Goal: Task Accomplishment & Management: Complete application form

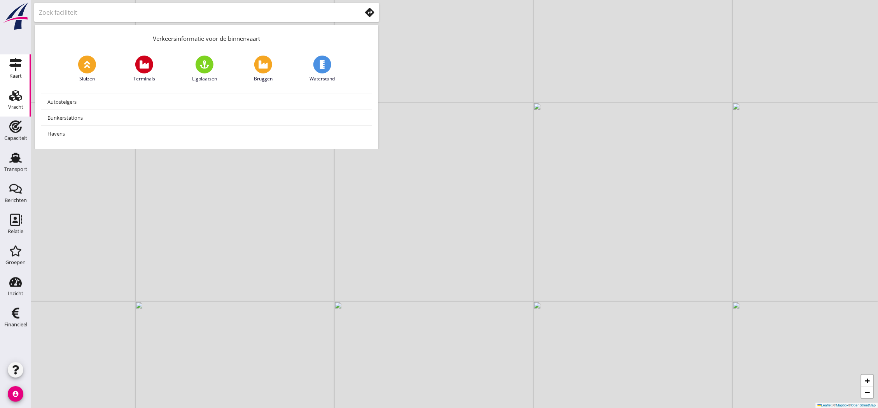
click at [0, 103] on link "Vracht Vracht" at bounding box center [15, 101] width 31 height 31
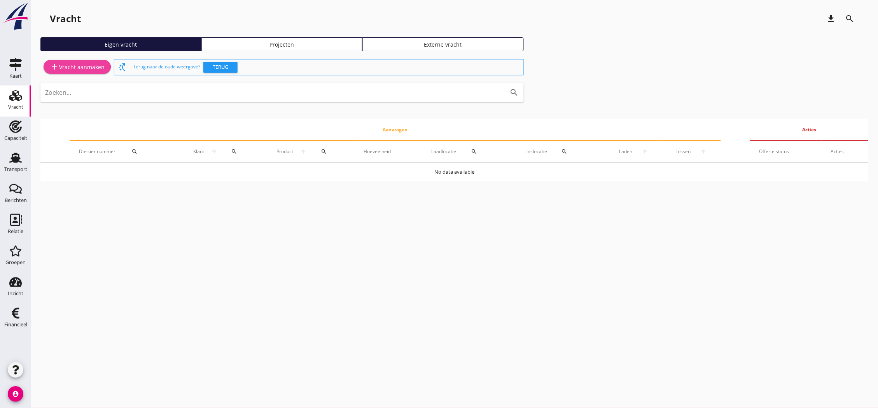
click at [80, 68] on div "add Vracht aanmaken" at bounding box center [77, 66] width 55 height 9
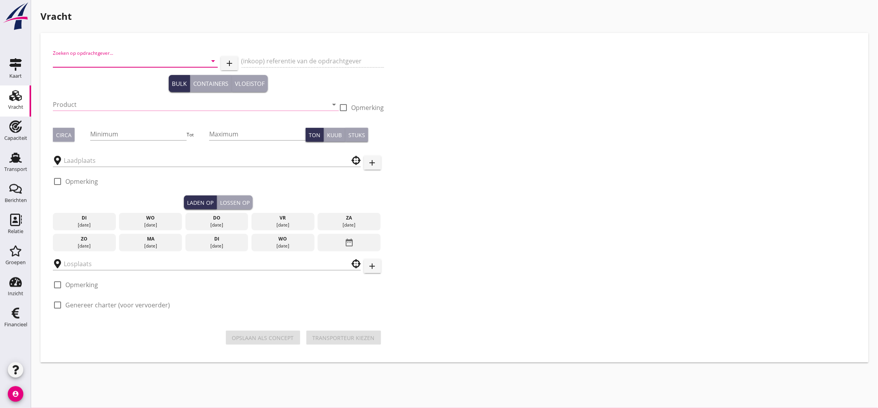
click at [110, 60] on input "Zoeken op opdrachtgever..." at bounding box center [124, 61] width 143 height 12
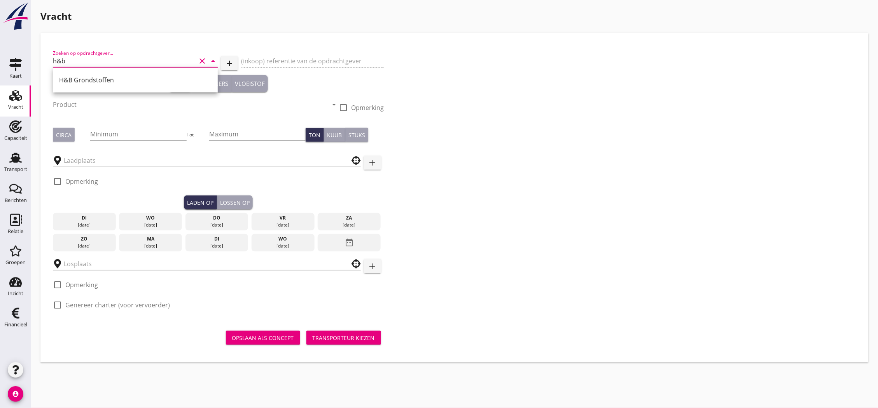
click at [100, 91] on div "H&B Grondstoffen" at bounding box center [135, 80] width 165 height 25
click at [100, 88] on div "H&B Grondstoffen" at bounding box center [135, 80] width 152 height 19
type input "H&B Grondstoffen"
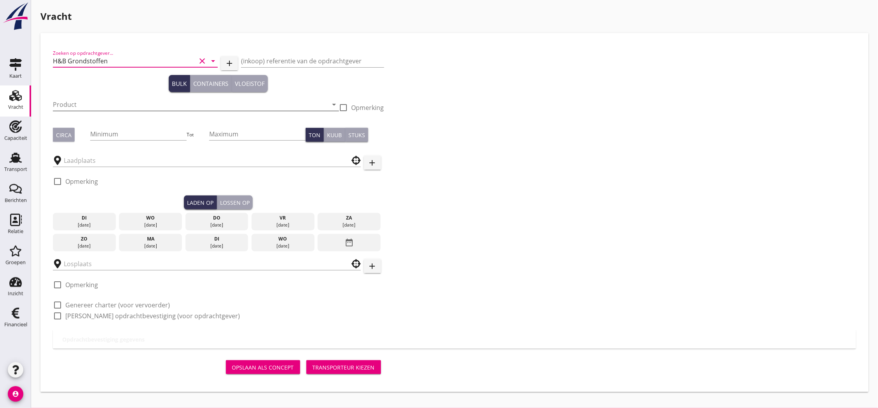
click at [107, 103] on input "Product" at bounding box center [190, 104] width 275 height 12
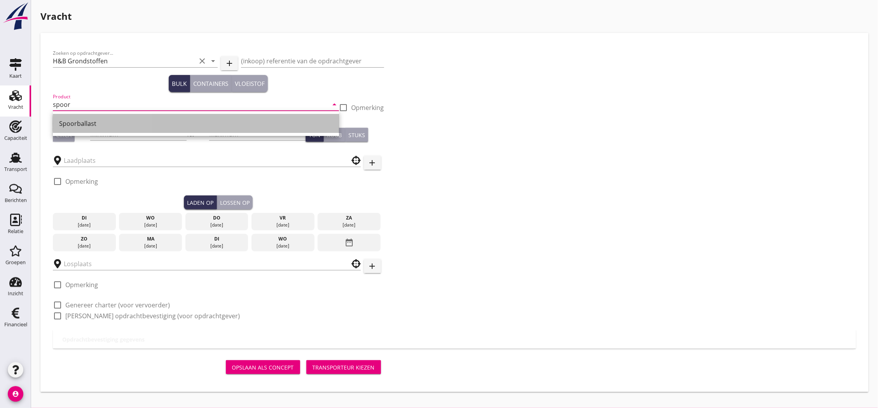
click at [120, 114] on div "Spoorballast" at bounding box center [196, 123] width 274 height 19
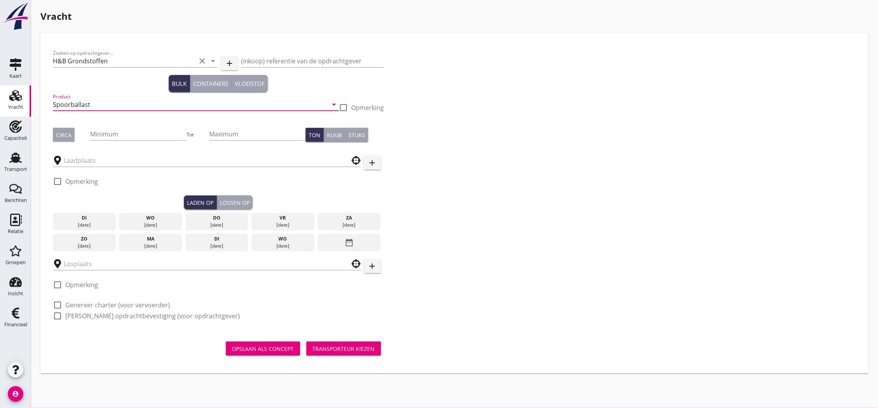
type input "Spoorballast"
click at [117, 121] on div "Product Spoorballast arrow_drop_down" at bounding box center [196, 107] width 286 height 30
click at [119, 128] on input "Minimum" at bounding box center [138, 134] width 96 height 12
type input "2300"
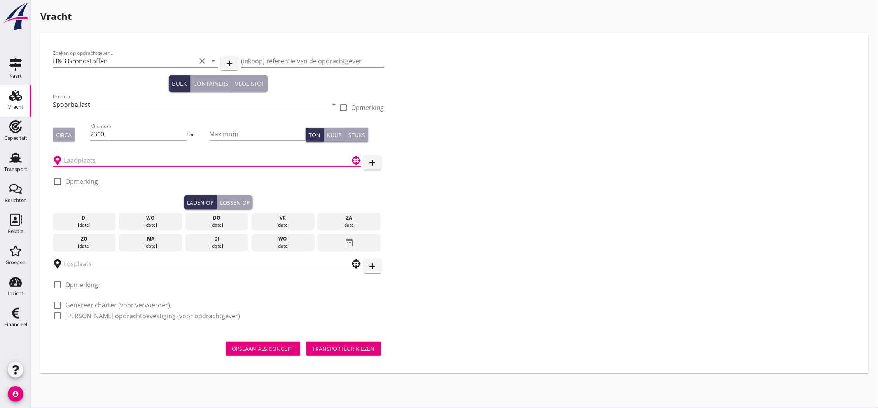
click at [129, 157] on input "text" at bounding box center [201, 160] width 275 height 12
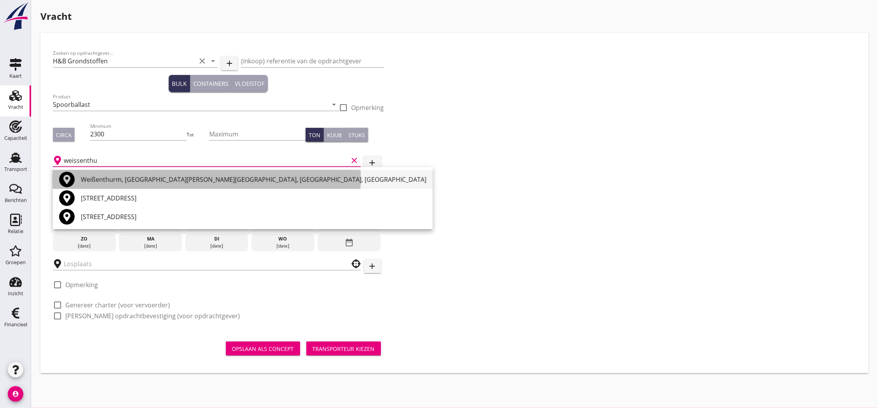
click at [130, 177] on div "Weißenthurm, [GEOGRAPHIC_DATA][PERSON_NAME][GEOGRAPHIC_DATA], [GEOGRAPHIC_DATA]…" at bounding box center [254, 179] width 346 height 9
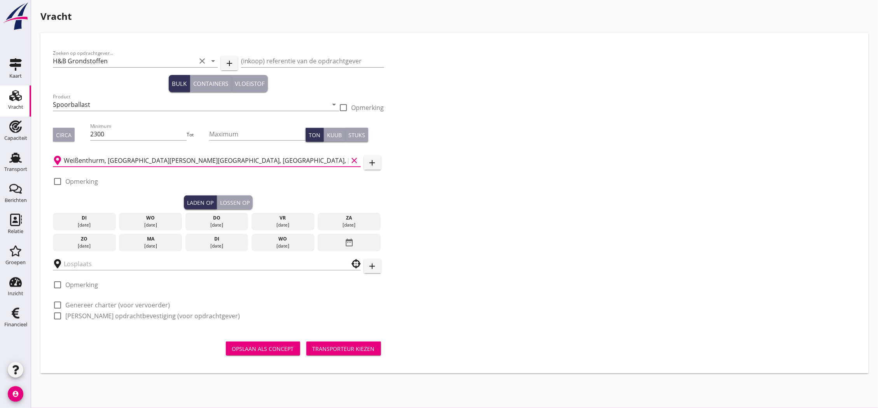
type input "Weißenthurm, [GEOGRAPHIC_DATA][PERSON_NAME][GEOGRAPHIC_DATA], [GEOGRAPHIC_DATA]…"
click at [71, 135] on button "Circa" at bounding box center [64, 135] width 22 height 14
click at [267, 220] on div "vr" at bounding box center [283, 218] width 59 height 7
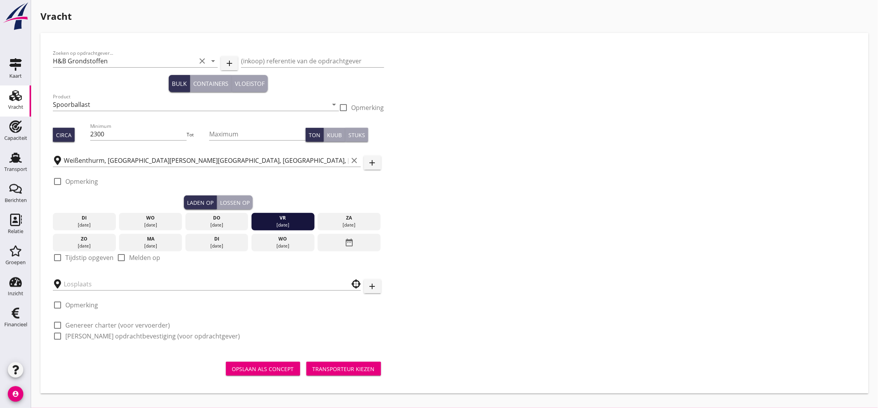
click at [78, 259] on label "Tijdstip opgeven" at bounding box center [89, 258] width 48 height 8
checkbox input "true"
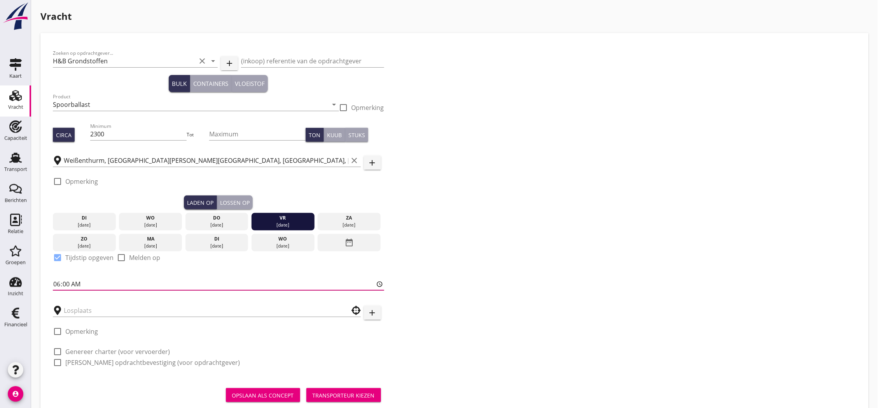
click at [67, 284] on input "06:00" at bounding box center [218, 284] width 331 height 12
type input "06:01"
click at [242, 208] on button "Lossen op" at bounding box center [235, 203] width 36 height 14
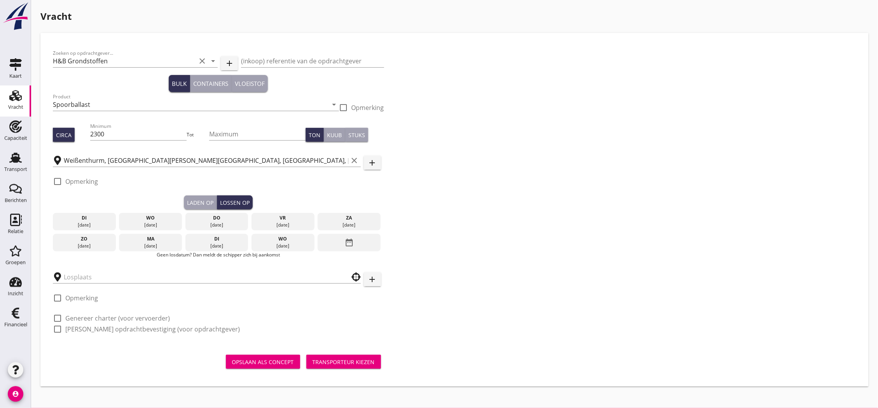
click at [197, 239] on div "di" at bounding box center [216, 239] width 59 height 7
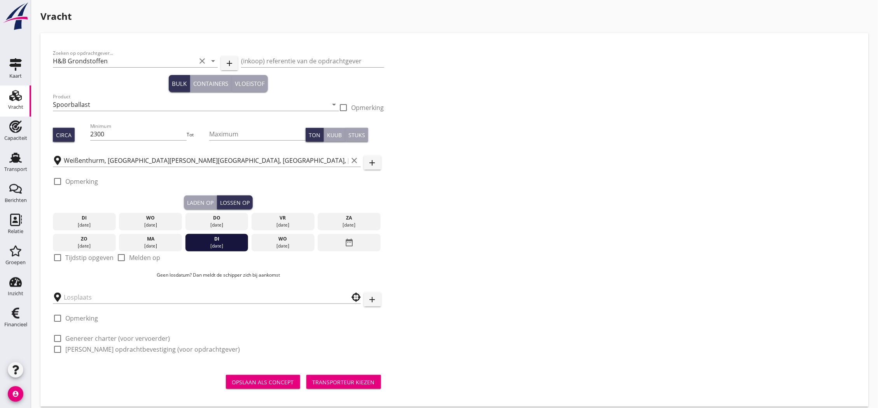
click at [91, 258] on label "Tijdstip opgeven" at bounding box center [89, 258] width 48 height 8
checkbox input "true"
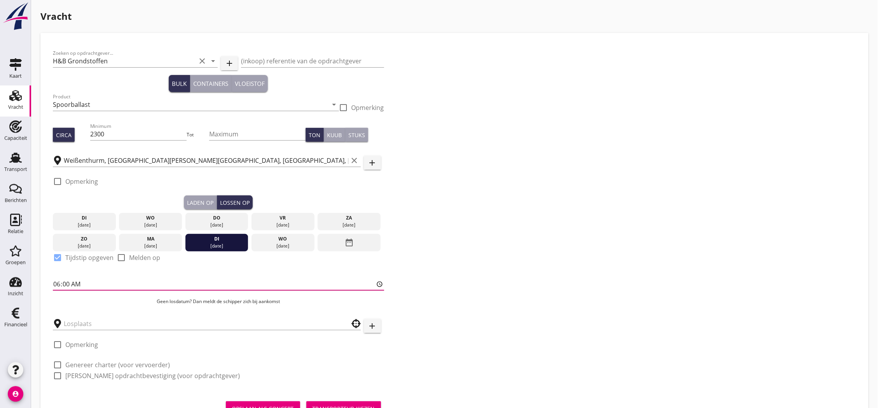
click at [67, 286] on input "06:00" at bounding box center [218, 284] width 331 height 12
type input "06:01"
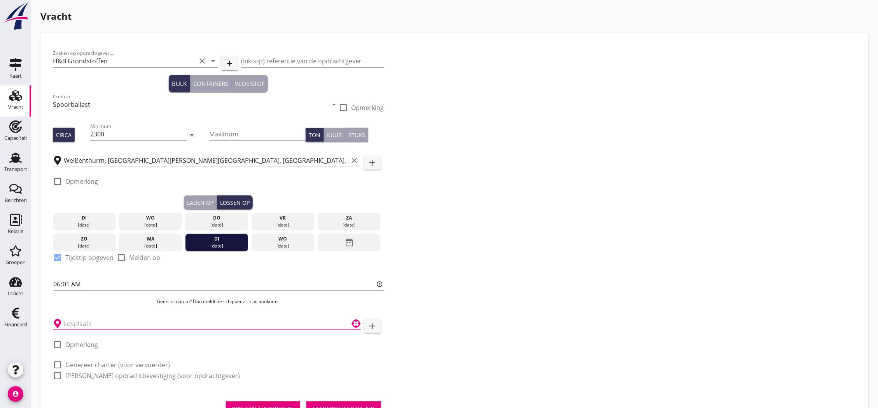
click at [121, 321] on input "text" at bounding box center [201, 324] width 275 height 12
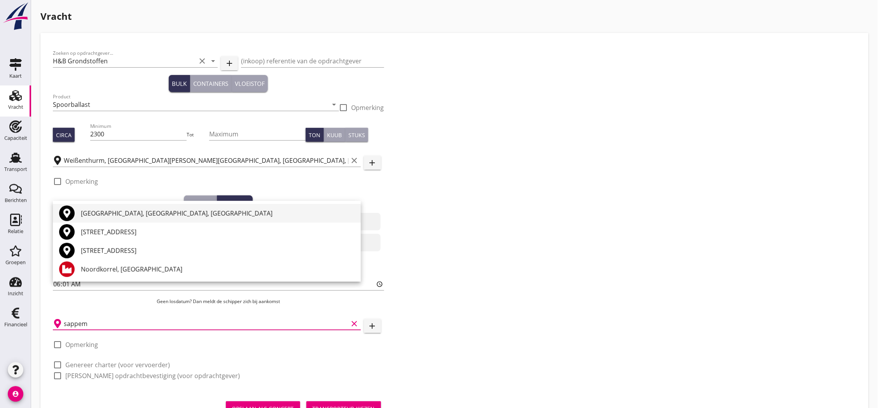
click at [137, 209] on div "[GEOGRAPHIC_DATA], [GEOGRAPHIC_DATA], [GEOGRAPHIC_DATA]" at bounding box center [218, 213] width 274 height 9
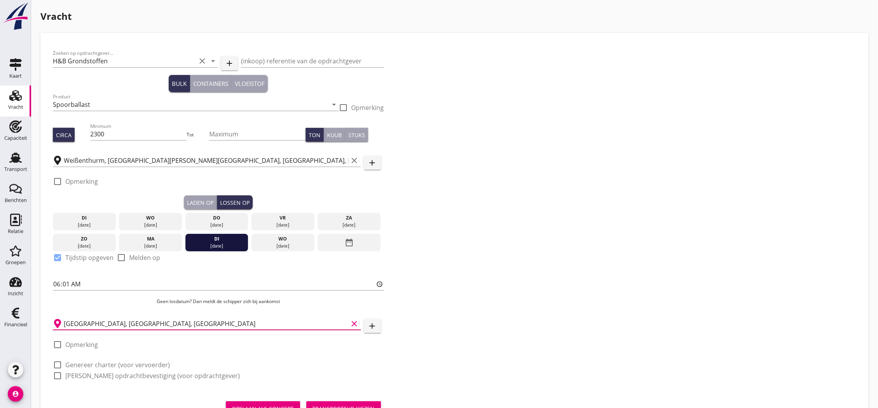
scroll to position [34, 0]
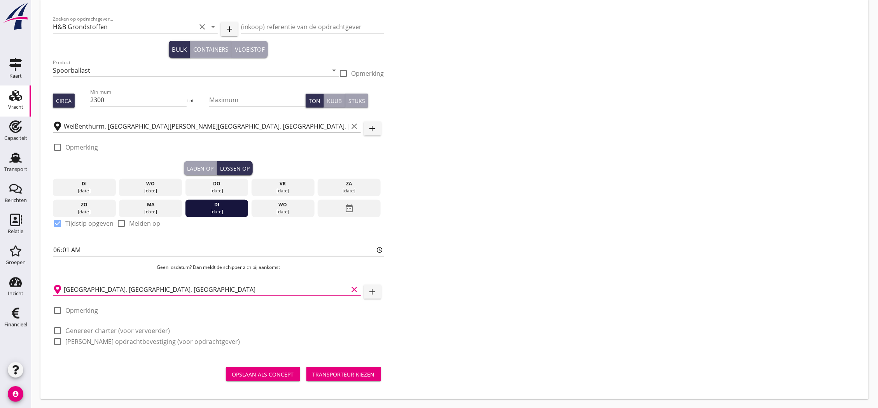
type input "[GEOGRAPHIC_DATA], [GEOGRAPHIC_DATA], [GEOGRAPHIC_DATA]"
click at [102, 328] on label "Genereer charter (voor vervoerder)" at bounding box center [117, 331] width 105 height 8
checkbox input "true"
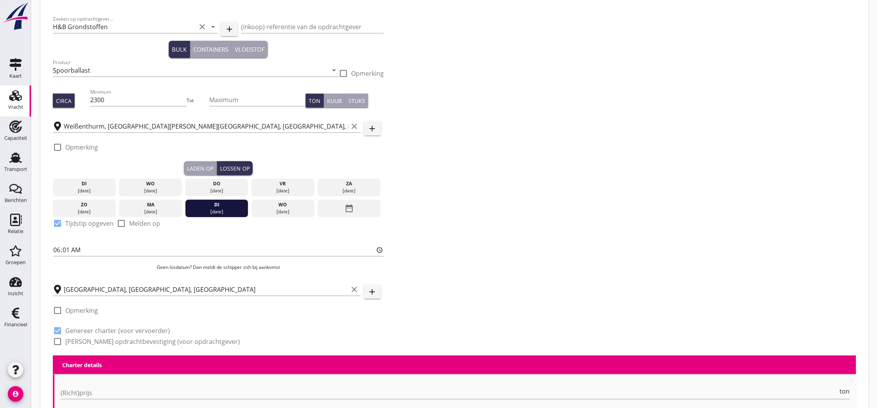
click at [102, 340] on label "[PERSON_NAME] opdrachtbevestiging (voor opdrachtgever)" at bounding box center [152, 342] width 175 height 8
checkbox input "true"
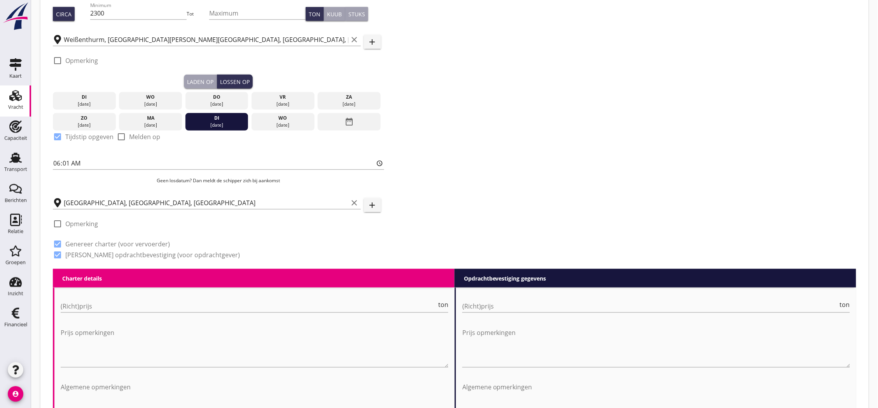
scroll to position [207, 0]
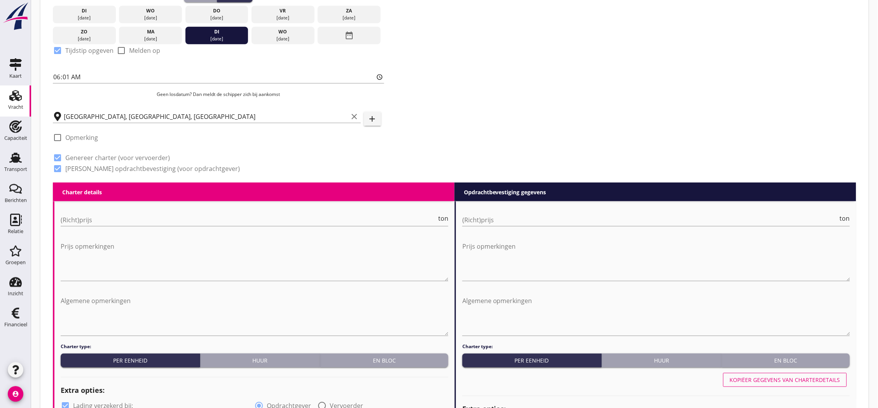
click at [163, 212] on div "(Richt)prijs ton" at bounding box center [255, 221] width 388 height 25
click at [169, 222] on input "(Richt)prijs" at bounding box center [249, 220] width 376 height 12
type input "8"
type input "8.75"
click at [561, 216] on input "(Richt)prijs" at bounding box center [651, 220] width 376 height 12
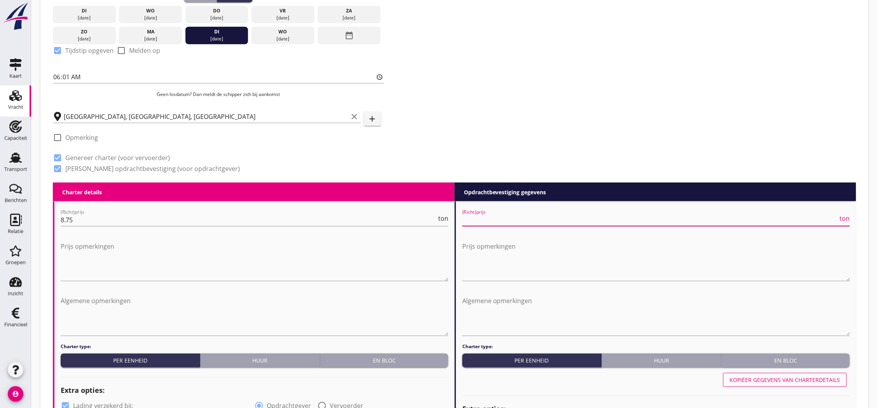
type input "8"
type input "8.75"
click at [352, 318] on textarea "Algemene opmerkingen" at bounding box center [255, 315] width 388 height 41
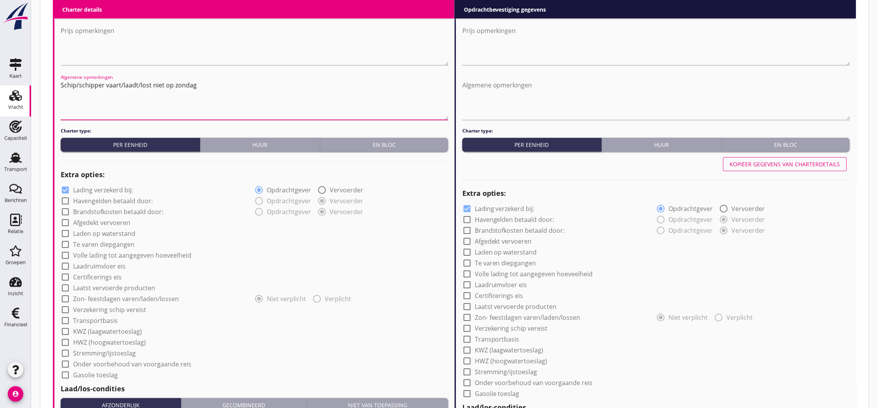
scroll to position [467, 0]
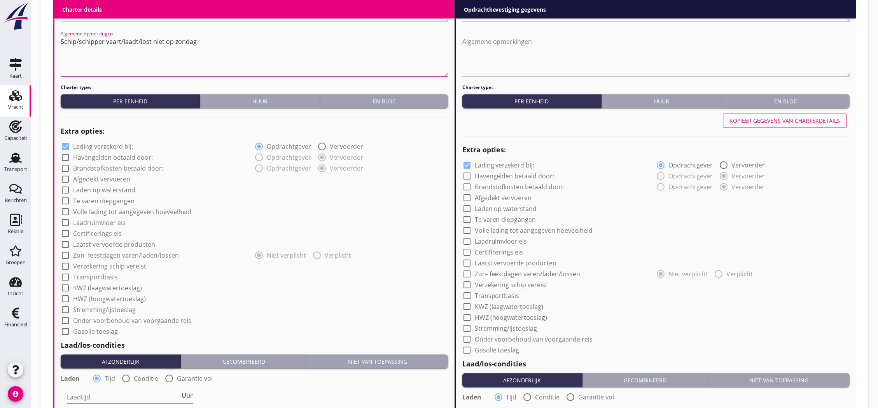
type textarea "Schip/schipper vaart/laadt/lost niet op zondag"
click at [99, 144] on label "Lading verzekerd bij:" at bounding box center [103, 147] width 60 height 8
checkbox input "false"
click at [97, 276] on label "Transportbasis" at bounding box center [95, 278] width 45 height 8
checkbox input "true"
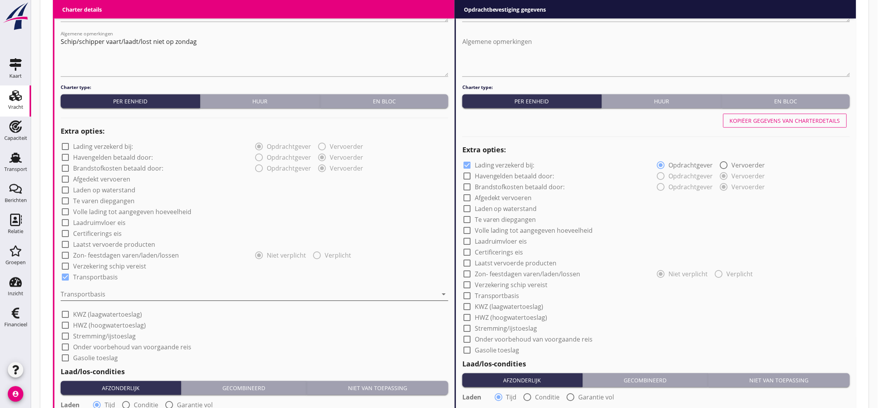
click at [103, 294] on div at bounding box center [249, 295] width 377 height 12
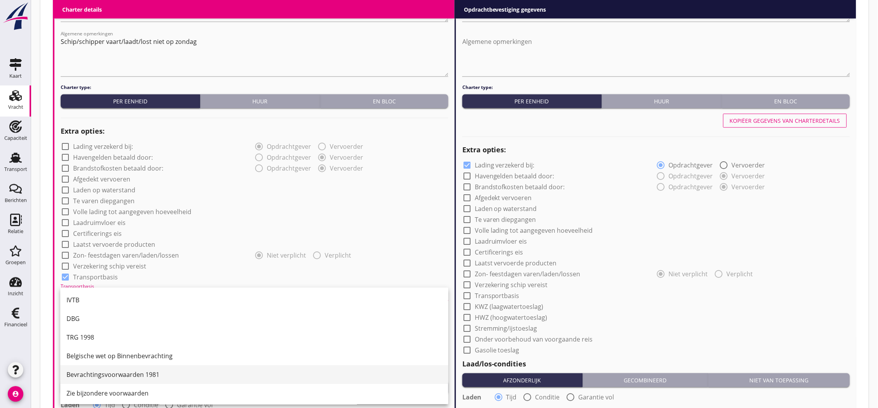
scroll to position [20, 0]
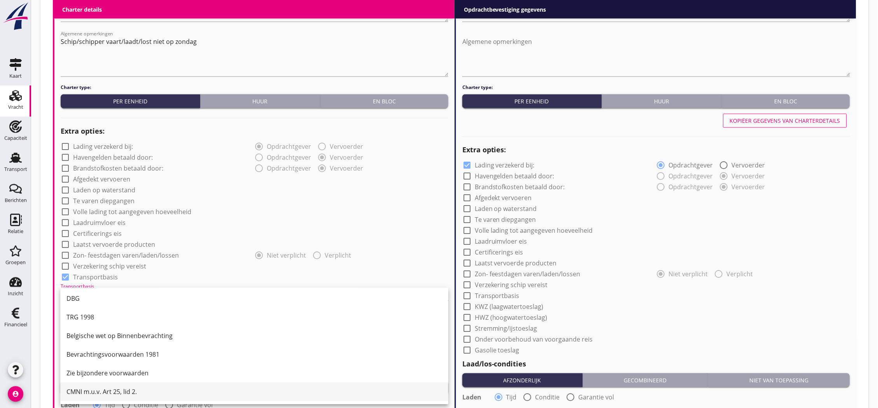
click at [119, 388] on div "CMNI m.u.v. Art 25, lid 2." at bounding box center [255, 392] width 376 height 9
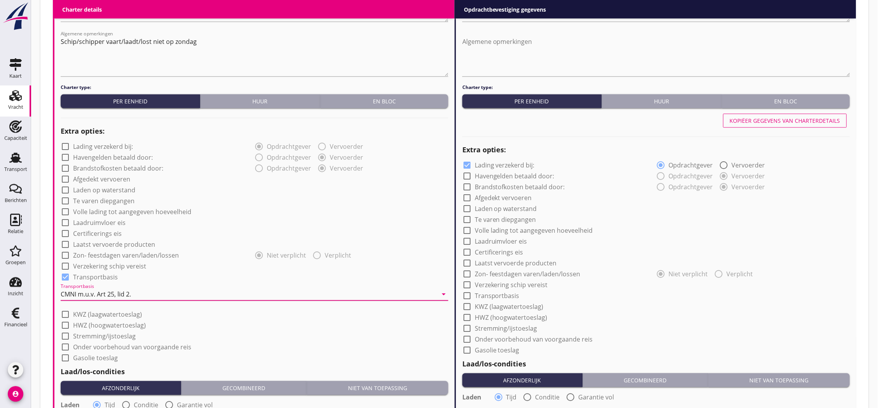
scroll to position [640, 0]
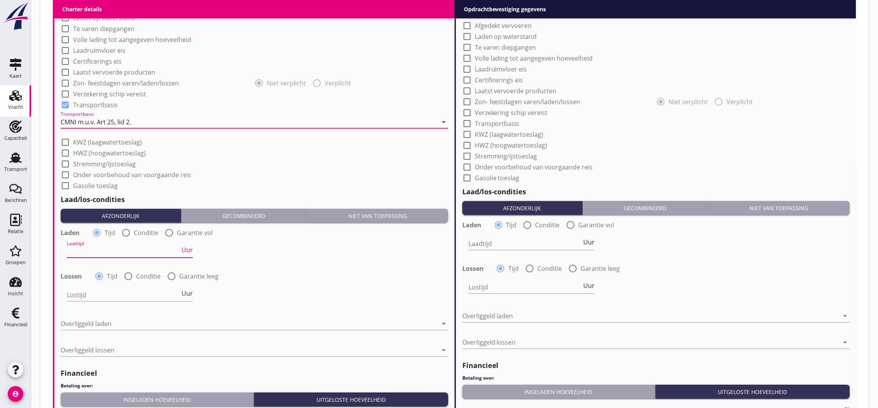
click at [146, 247] on input "Laadtijd" at bounding box center [123, 251] width 113 height 12
type input "24"
click at [136, 290] on input "Lostijd" at bounding box center [123, 295] width 113 height 12
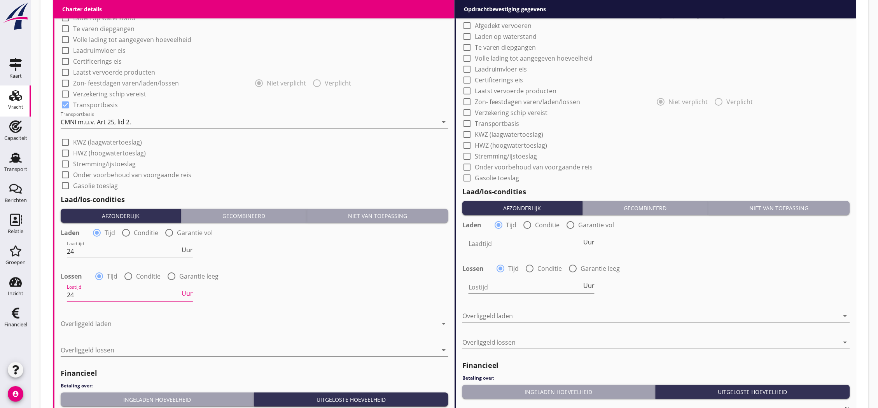
type input "24"
click at [131, 328] on div at bounding box center [249, 324] width 377 height 12
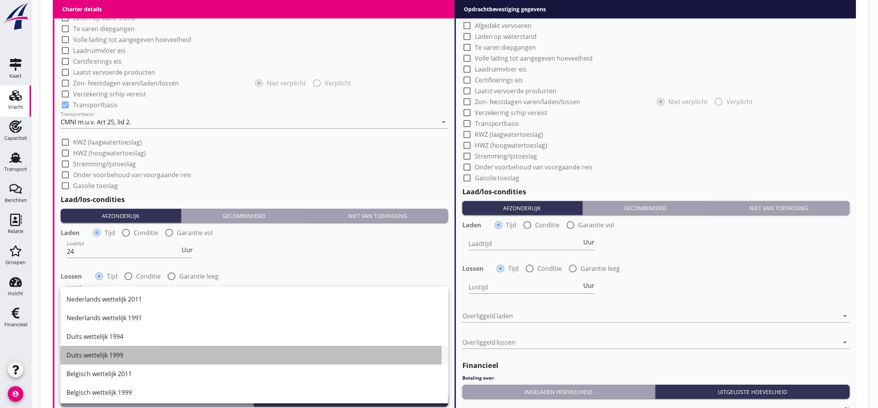
click at [128, 356] on div "Duits wettelijk 1999" at bounding box center [255, 355] width 376 height 9
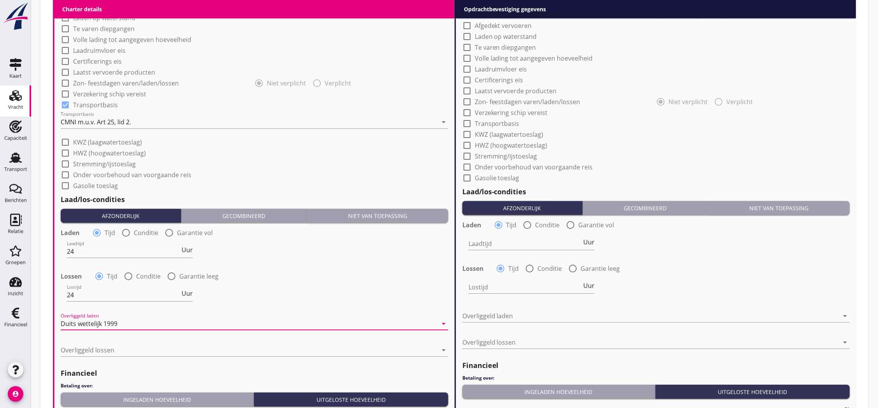
click at [131, 343] on div "Overliggeld lossen arrow_drop_down" at bounding box center [255, 352] width 388 height 25
click at [131, 348] on div at bounding box center [249, 350] width 377 height 12
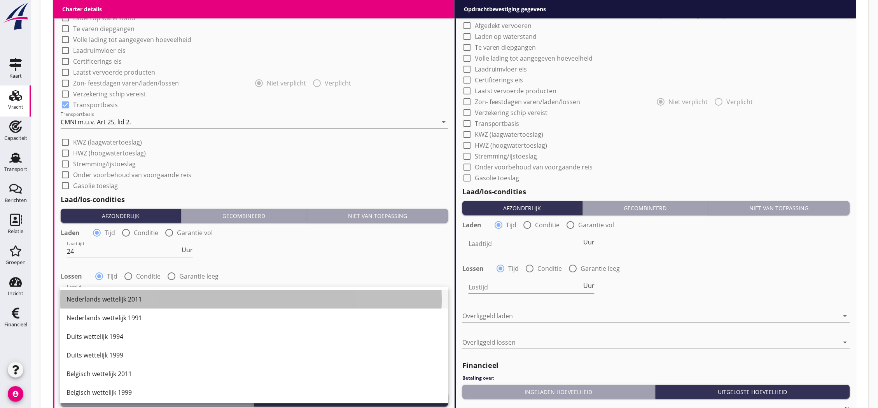
click at [138, 300] on div "Nederlands wettelijk 2011" at bounding box center [255, 299] width 376 height 9
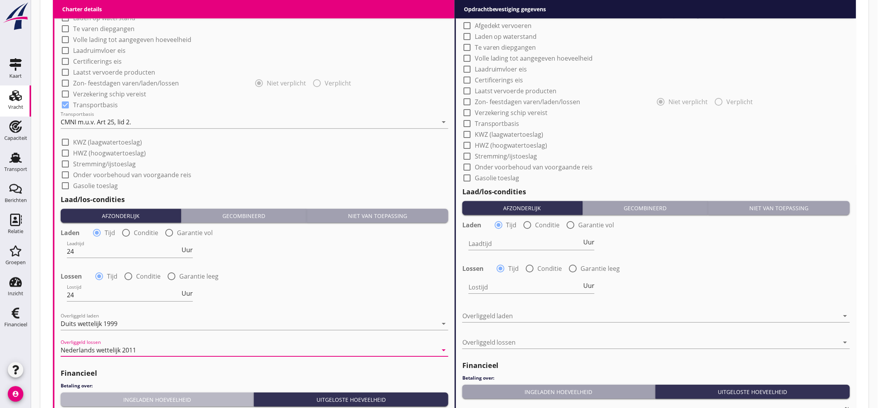
click at [162, 401] on div "Ingeladen hoeveelheid" at bounding box center [157, 400] width 187 height 8
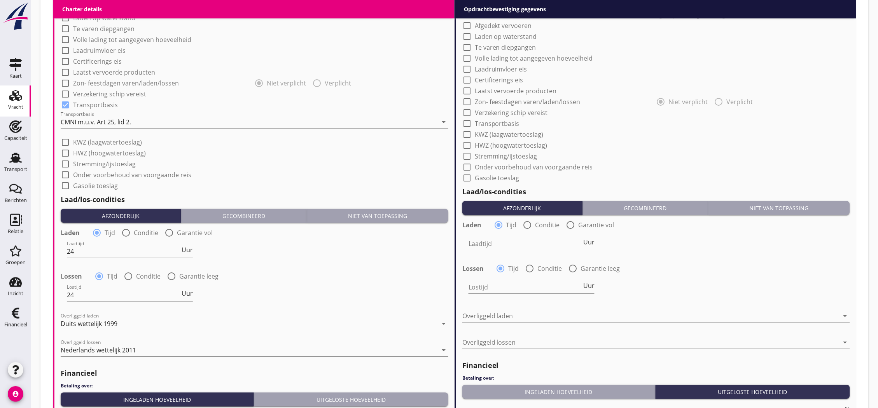
scroll to position [769, 0]
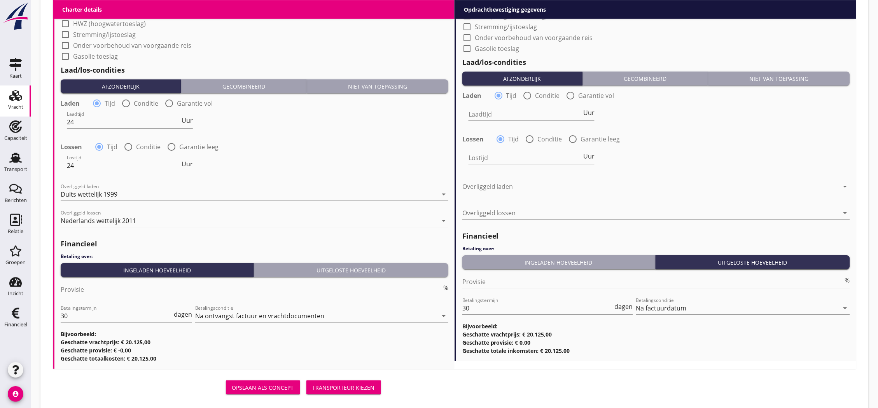
click at [258, 286] on input "Provisie" at bounding box center [251, 290] width 381 height 12
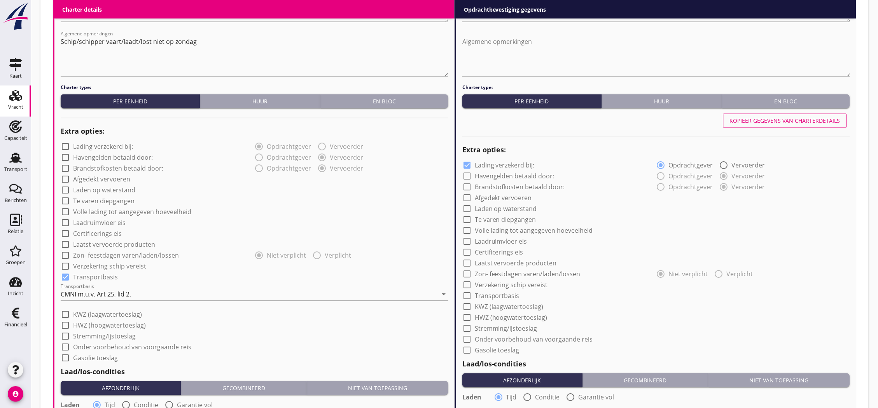
type input "5"
click at [764, 120] on div "Kopiëer gegevens van charterdetails" at bounding box center [785, 121] width 110 height 8
checkbox input "false"
checkbox input "true"
type input "24"
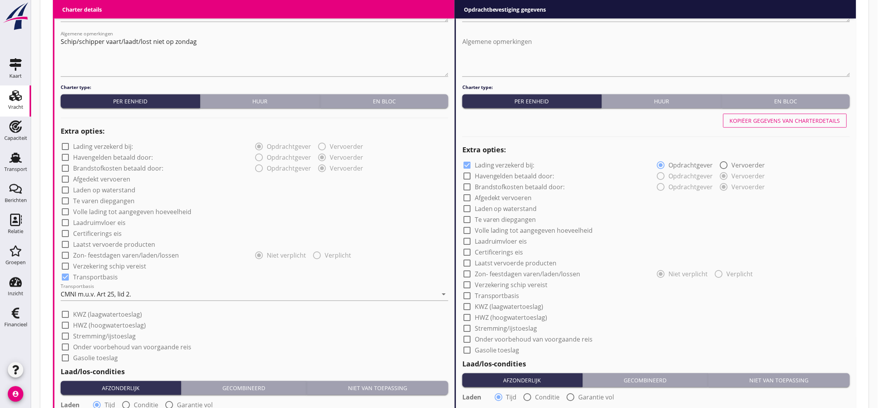
type input "24"
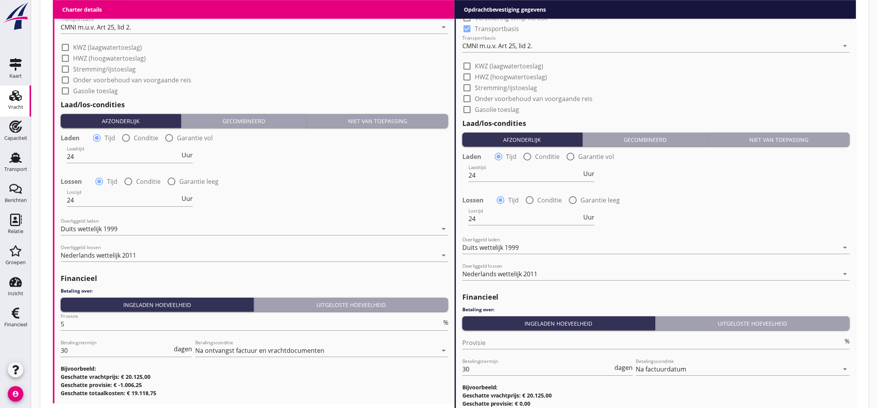
scroll to position [801, 0]
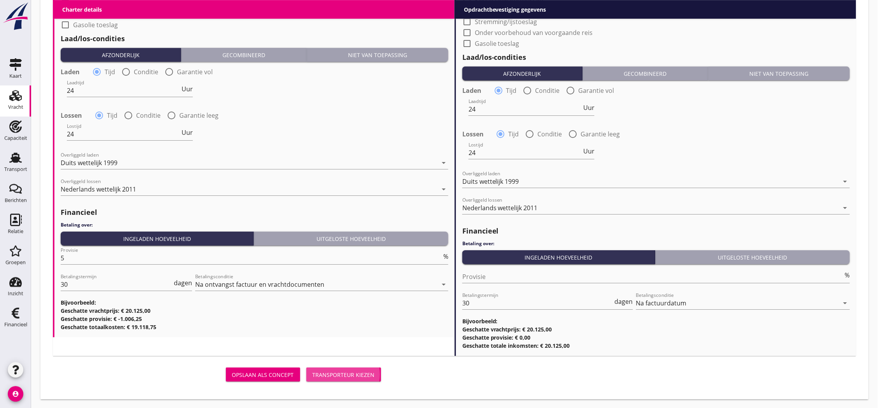
click at [334, 380] on button "Transporteur kiezen" at bounding box center [344, 375] width 75 height 14
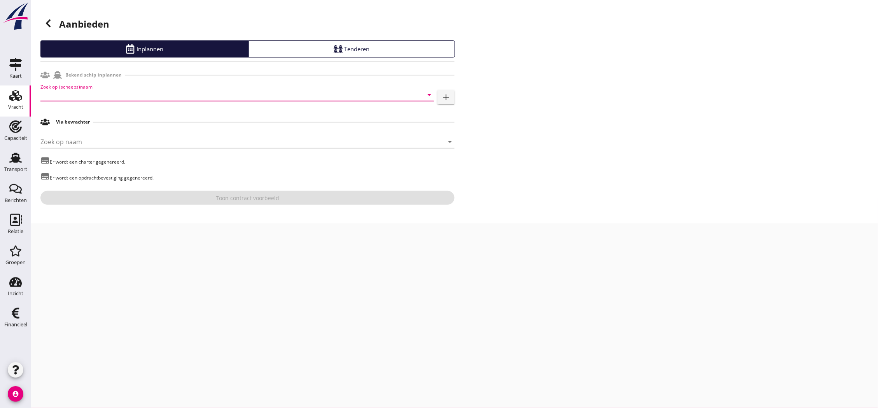
click at [131, 91] on input "Zoek op (scheeps)naam" at bounding box center [226, 95] width 372 height 12
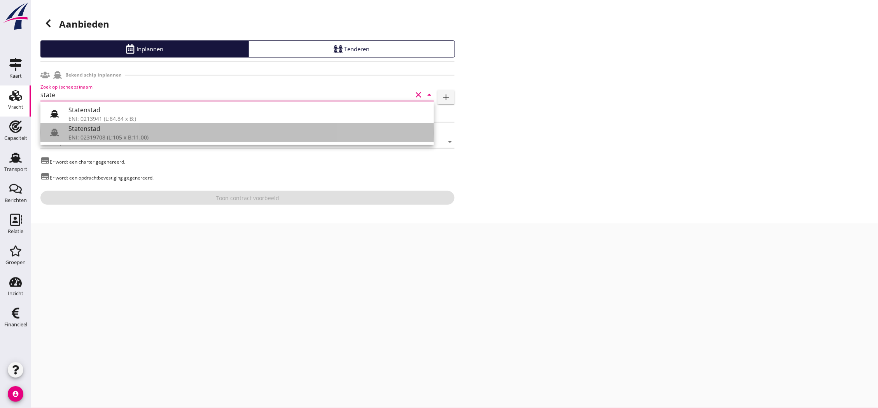
click at [138, 131] on div "Statenstad" at bounding box center [247, 128] width 359 height 9
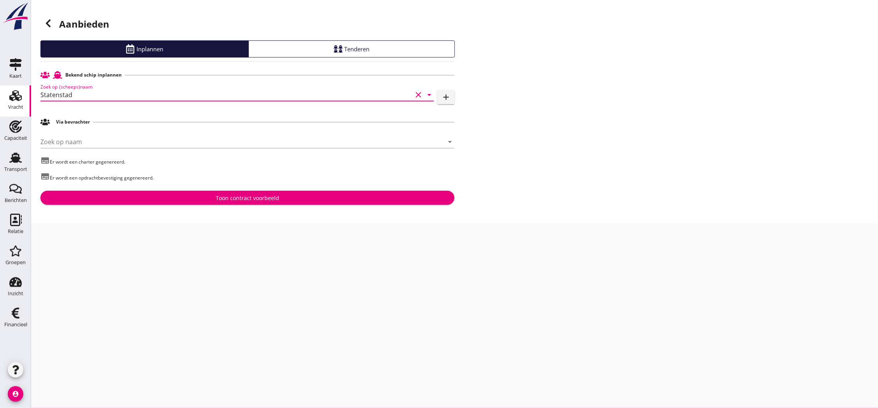
type input "Statenstad"
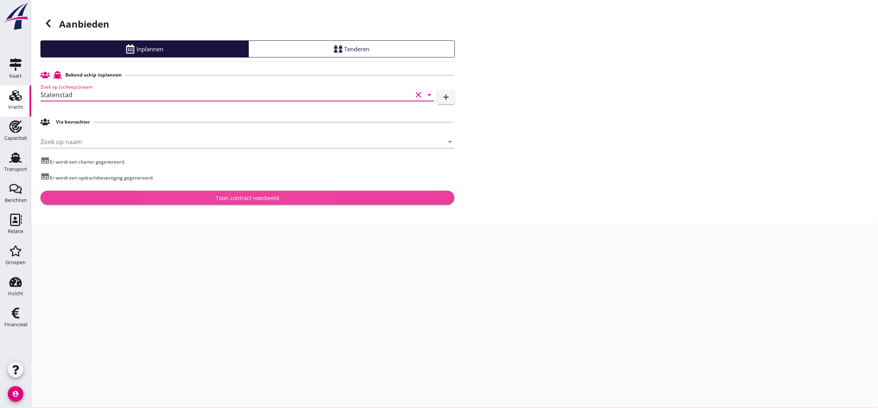
click at [172, 198] on div "Toon contract voorbeeld" at bounding box center [248, 198] width 402 height 8
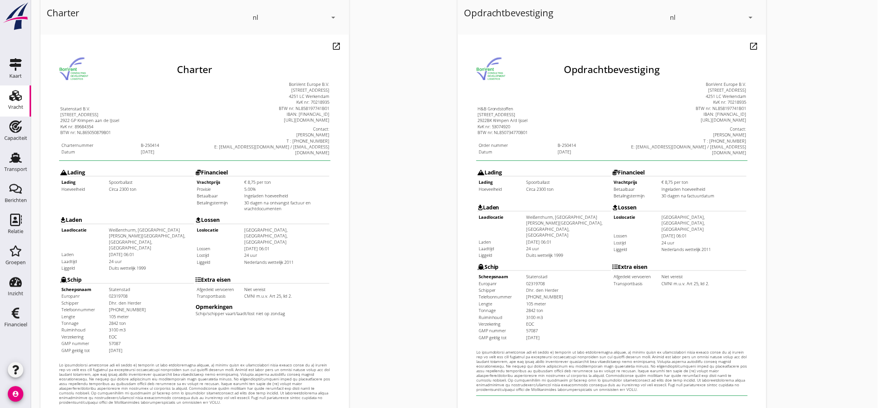
scroll to position [167, 0]
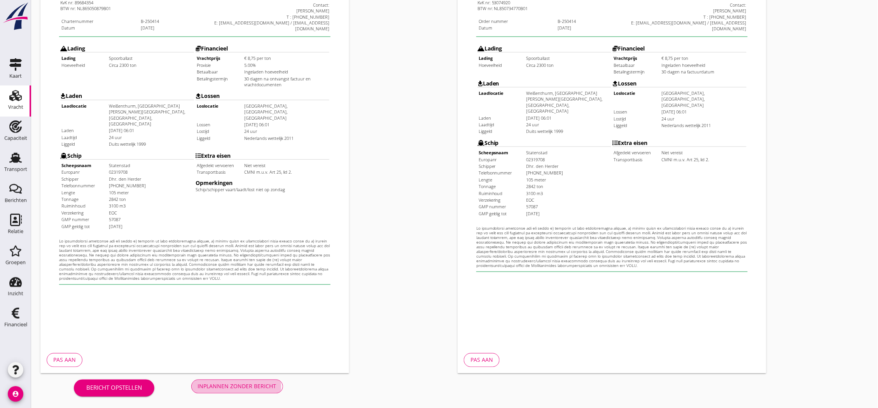
click at [242, 388] on div "Inplannen zonder bericht" at bounding box center [237, 387] width 79 height 8
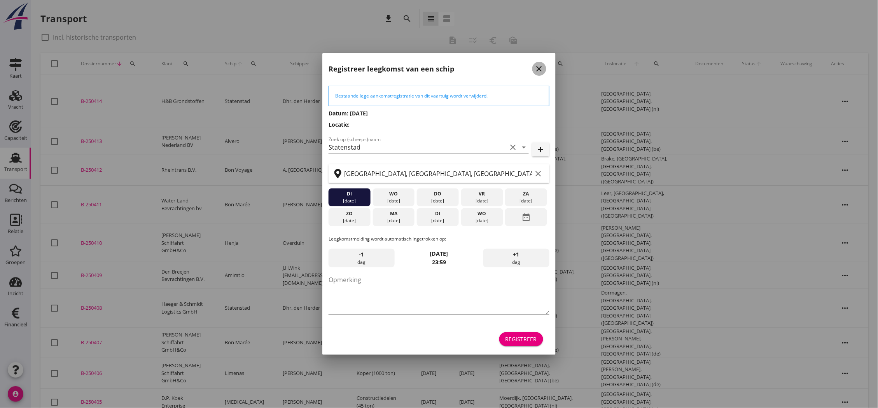
drag, startPoint x: 537, startPoint y: 68, endPoint x: 506, endPoint y: 74, distance: 32.2
click at [537, 68] on icon "close" at bounding box center [539, 68] width 9 height 9
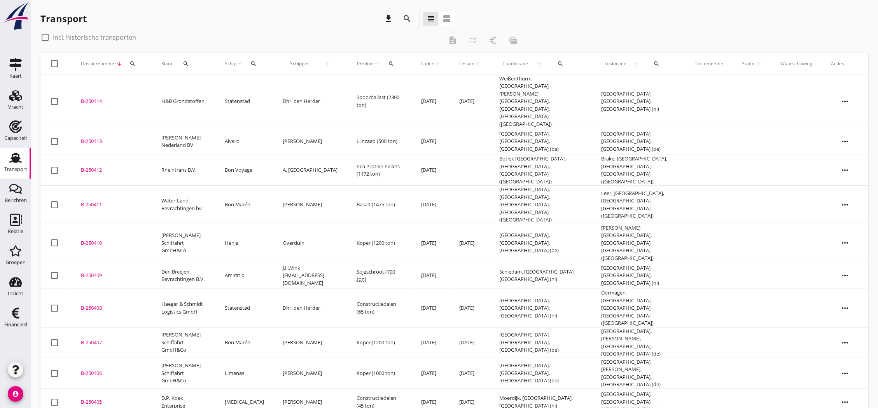
click at [95, 98] on div "B-250414" at bounding box center [112, 102] width 62 height 8
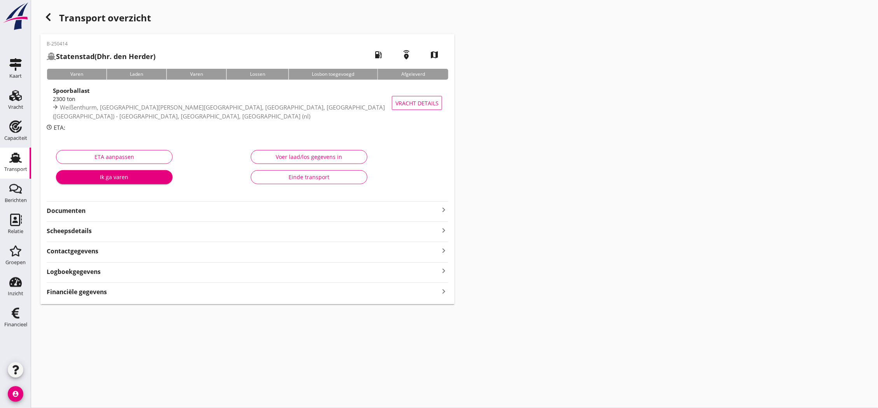
click at [447, 211] on icon "keyboard_arrow_right" at bounding box center [443, 209] width 9 height 9
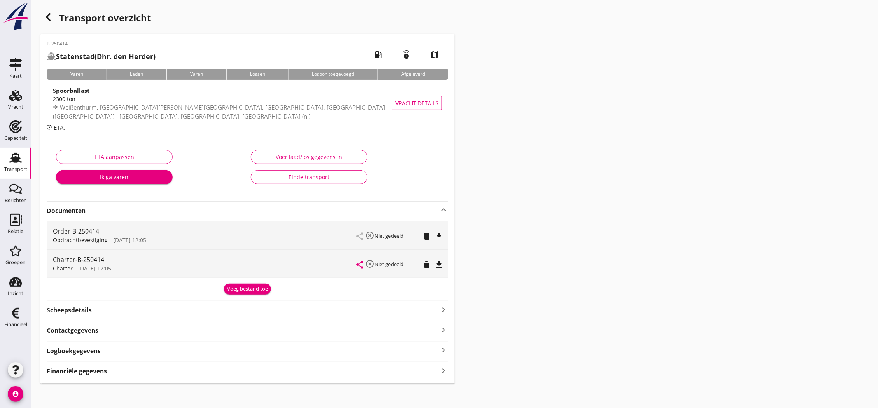
click at [438, 268] on icon "file_download" at bounding box center [439, 264] width 9 height 9
click at [441, 235] on icon "file_download" at bounding box center [439, 236] width 9 height 9
